Goal: Find contact information: Find specific fact

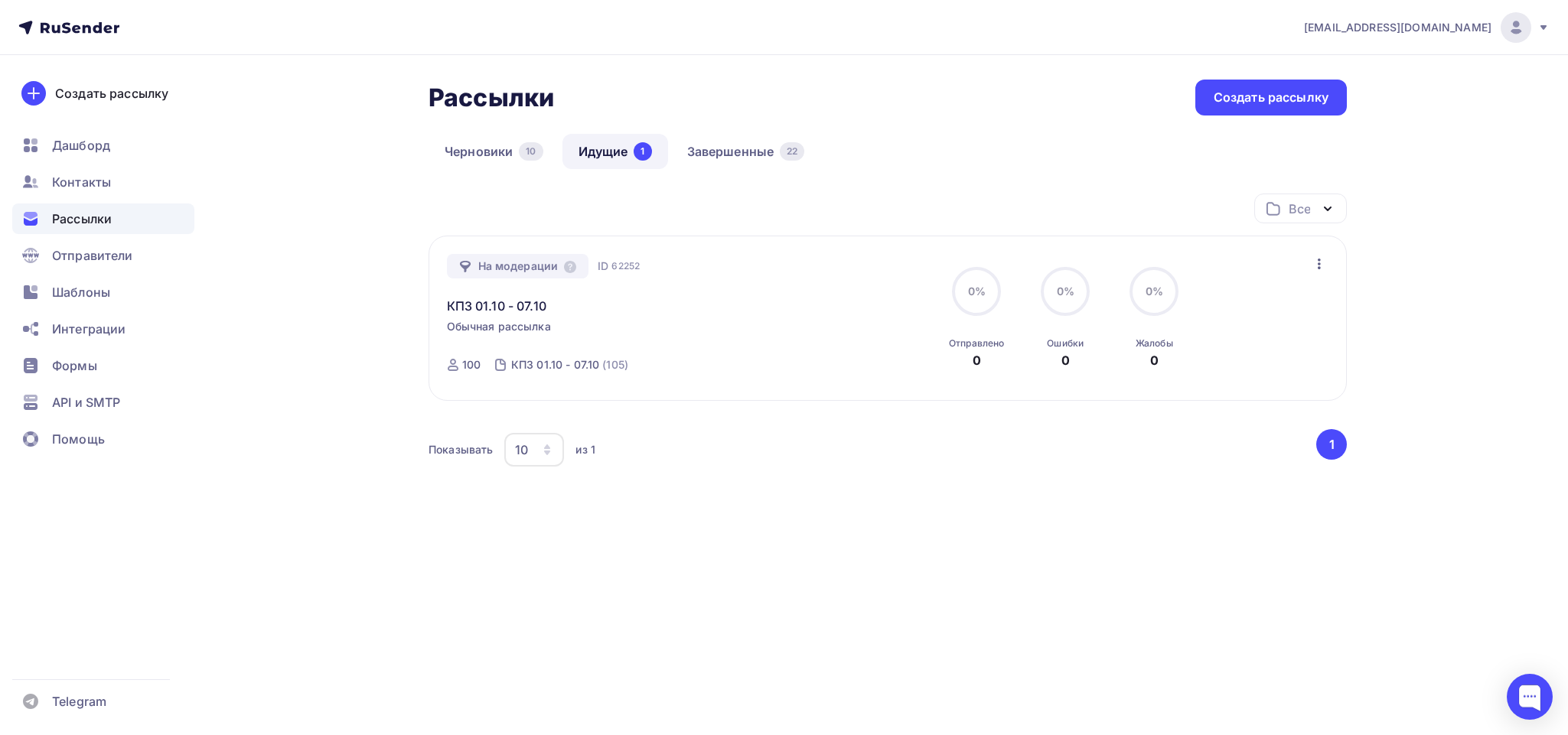
click at [84, 165] on ul "Дашборд Контакты Рассылки Отправители Шаблоны Интеграции Формы API и SMTP Помощь" at bounding box center [103, 296] width 182 height 332
click at [84, 171] on div "Контакты" at bounding box center [103, 182] width 182 height 30
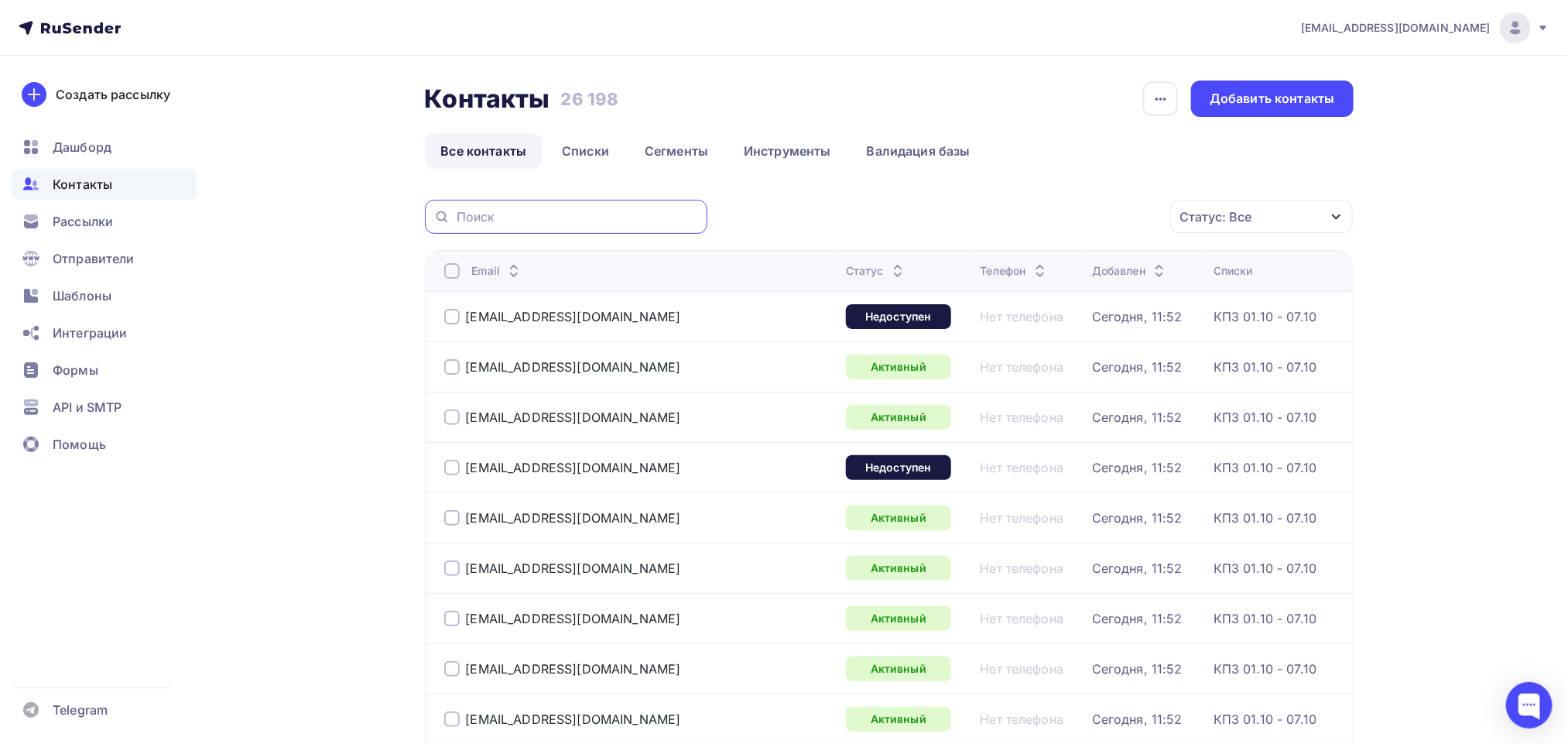
click at [526, 216] on input "text" at bounding box center [577, 217] width 242 height 17
paste input "[PERSON_NAME][EMAIL_ADDRESS][DOMAIN_NAME]"
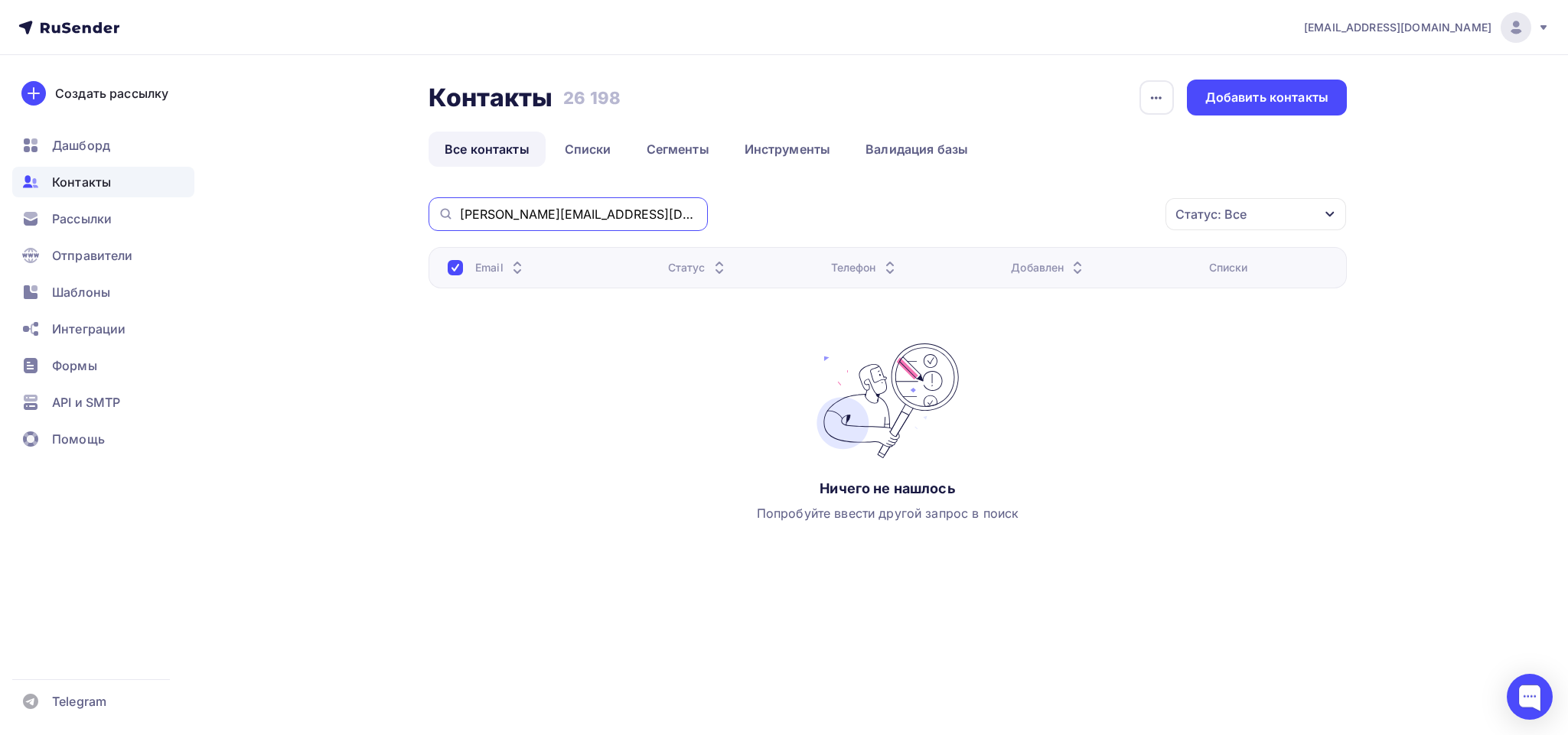
drag, startPoint x: 515, startPoint y: 218, endPoint x: 418, endPoint y: 215, distance: 97.0
click at [418, 215] on div "Контакты Контакты 26 198 26 198 История импорта Добавить контакты Все контакты …" at bounding box center [784, 353] width 1254 height 597
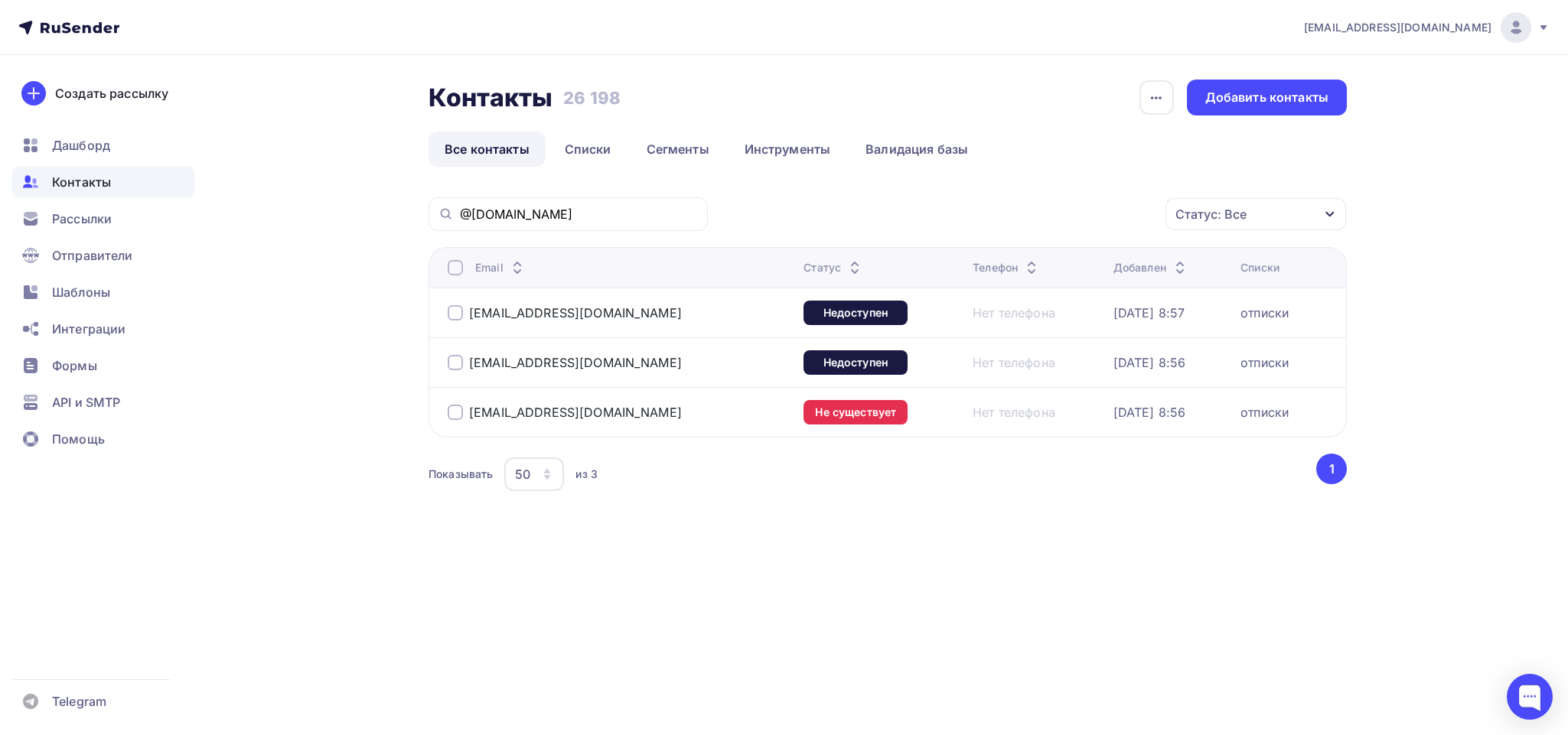
drag, startPoint x: 571, startPoint y: 198, endPoint x: 418, endPoint y: 229, distance: 156.1
click at [418, 229] on div "Контакты Контакты 26 198 26 198 История импорта Добавить контакты Все контакты …" at bounding box center [784, 325] width 1254 height 538
drag, startPoint x: 565, startPoint y: 215, endPoint x: 280, endPoint y: 215, distance: 285.0
click at [280, 215] on div "Контакты Контакты 26 198 26 198 История импорта Добавить контакты Все контакты …" at bounding box center [784, 325] width 1254 height 538
paste input "mr@mgstl"
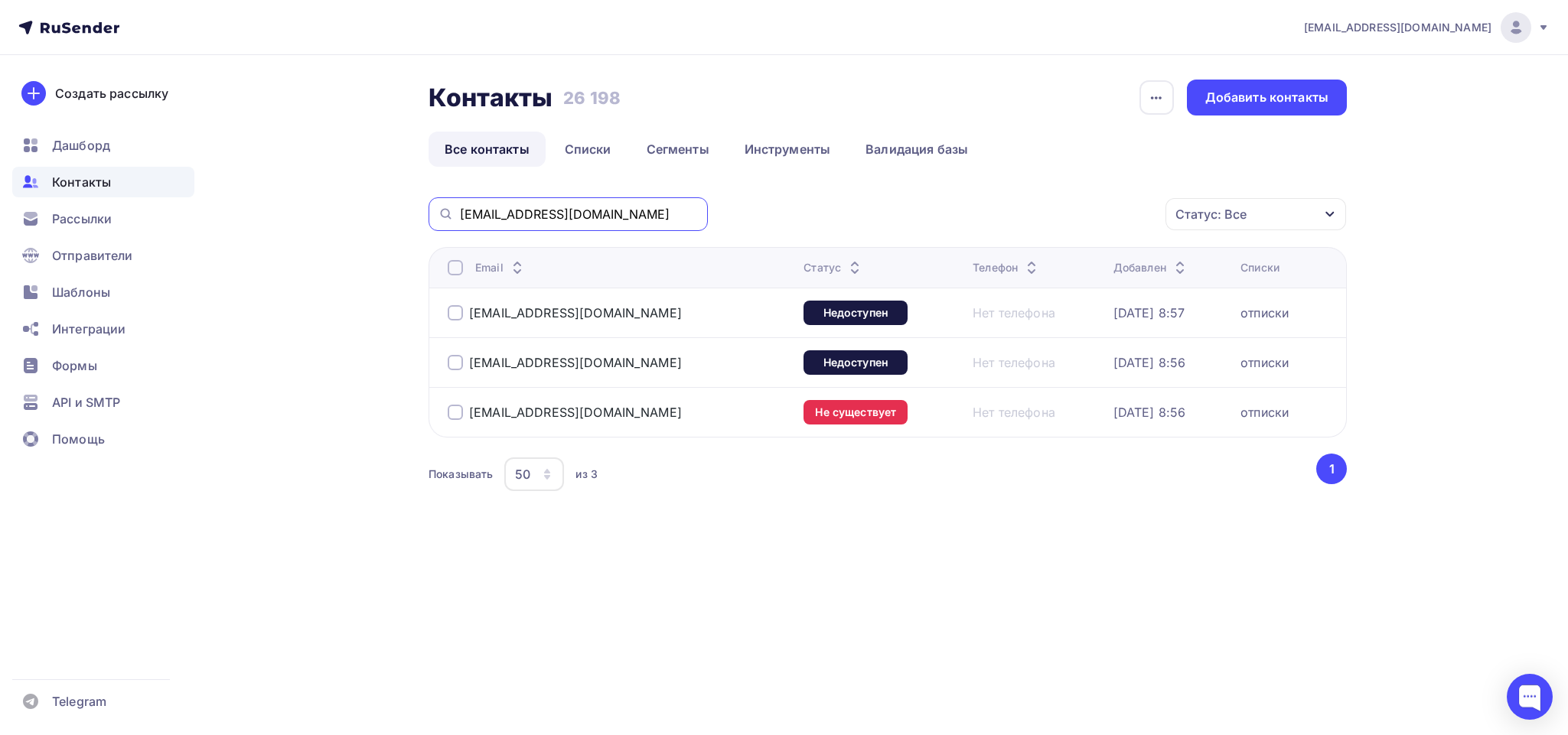
type input "[EMAIL_ADDRESS][DOMAIN_NAME]"
